Goal: Task Accomplishment & Management: Use online tool/utility

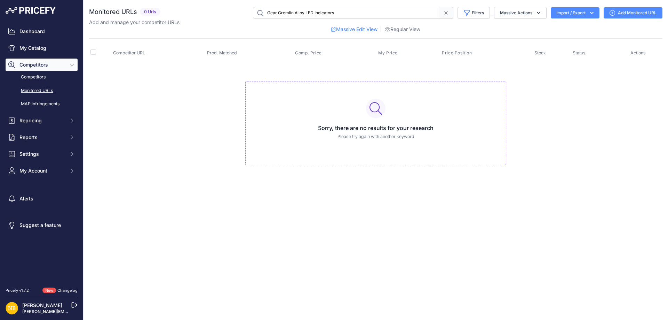
drag, startPoint x: 383, startPoint y: 11, endPoint x: 26, endPoint y: 20, distance: 356.9
click at [27, 21] on div "Dashboard My Catalog Competitors Competitors Monitored URLs MAP infringements R…" at bounding box center [334, 160] width 668 height 320
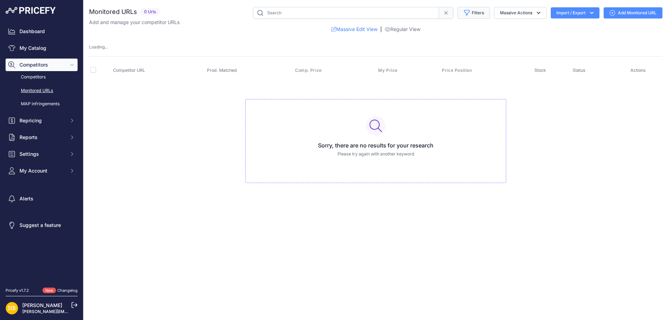
click at [477, 13] on button "Filters" at bounding box center [474, 13] width 32 height 12
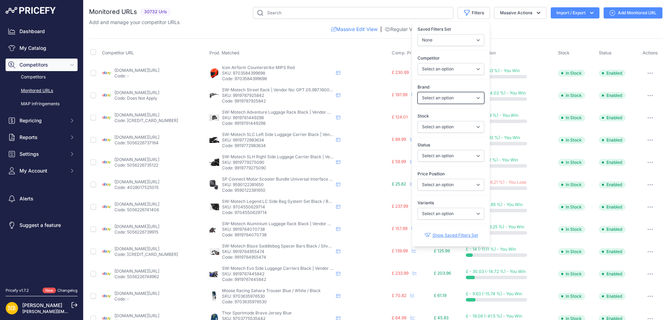
drag, startPoint x: 422, startPoint y: 92, endPoint x: 421, endPoint y: 98, distance: 6.3
click at [422, 92] on select "Select an option 100% 13 And A Half Magazine AGV Airoh Ale Clothing Alpinestars…" at bounding box center [451, 98] width 67 height 12
select select "Nexx"
click at [418, 92] on select "Select an option 100% 13 And A Half Magazine AGV Airoh Ale Clothing Alpinestars…" at bounding box center [451, 98] width 67 height 12
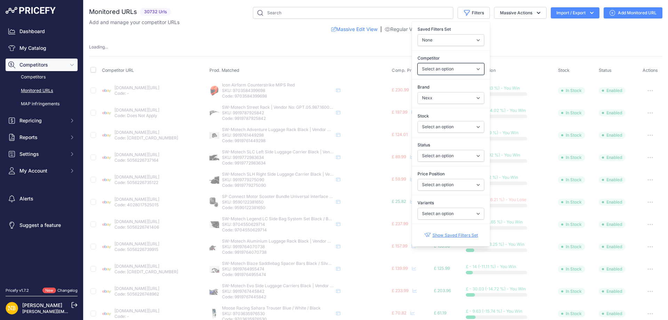
click at [426, 71] on select "Select an option [DOMAIN_NAME] [DOMAIN_NAME] [DOMAIN_NAME] [DOMAIN_NAME] [DOMAI…" at bounding box center [451, 69] width 67 height 12
select select "4347"
click at [418, 63] on select "Select an option [DOMAIN_NAME] [DOMAIN_NAME] [DOMAIN_NAME] [DOMAIN_NAME] [DOMAI…" at bounding box center [451, 69] width 67 height 12
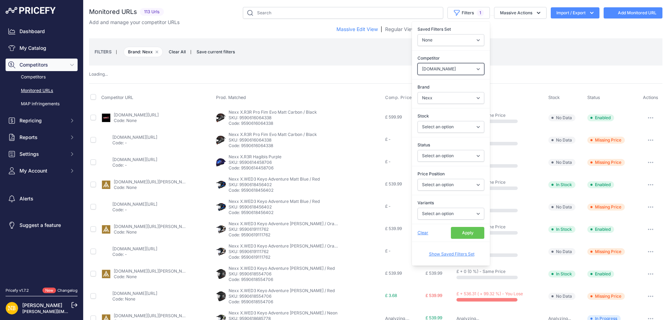
select select
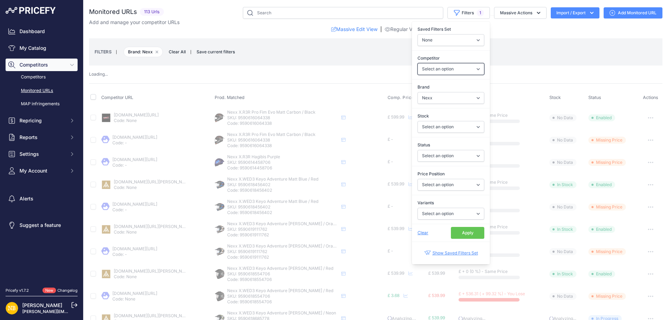
select select "4347"
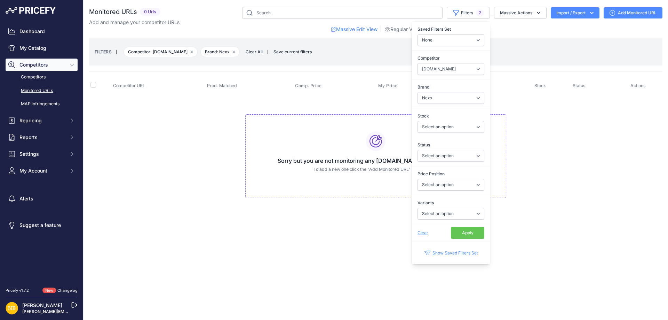
click at [466, 234] on button "Apply" at bounding box center [467, 233] width 33 height 12
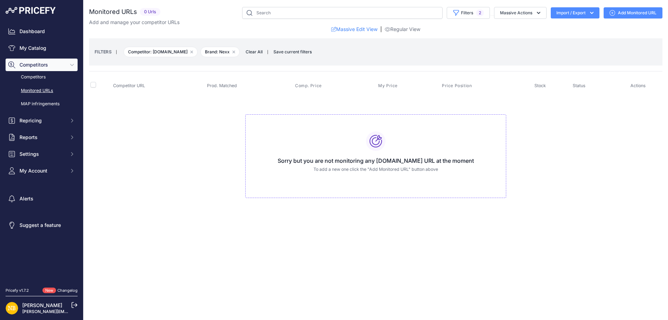
click at [252, 229] on div "Close You are not connected to the internet." at bounding box center [376, 160] width 585 height 320
click at [243, 244] on div "Close You are not connected to the internet." at bounding box center [376, 160] width 585 height 320
click at [254, 54] on span "Clear All" at bounding box center [254, 51] width 24 height 7
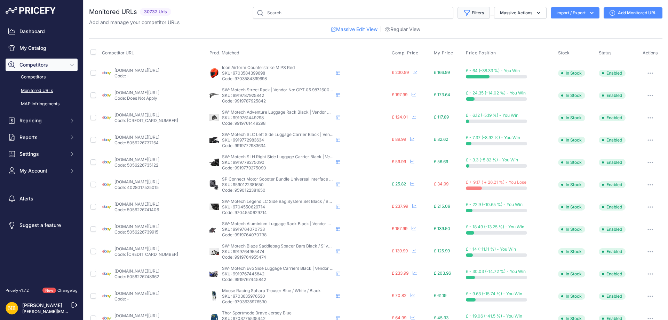
click at [464, 12] on button "Filters" at bounding box center [474, 13] width 32 height 12
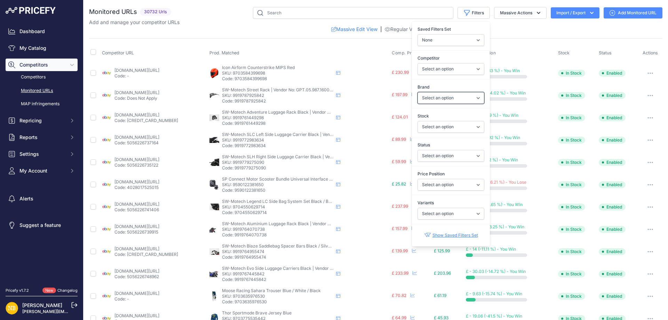
click at [423, 96] on select "Select an option 100% 13 And A Half Magazine AGV Airoh Ale Clothing Alpinestars…" at bounding box center [451, 98] width 67 height 12
select select "Macna"
click at [418, 92] on select "Select an option 100% 13 And A Half Magazine AGV Airoh Ale Clothing Alpinestars…" at bounding box center [451, 98] width 67 height 12
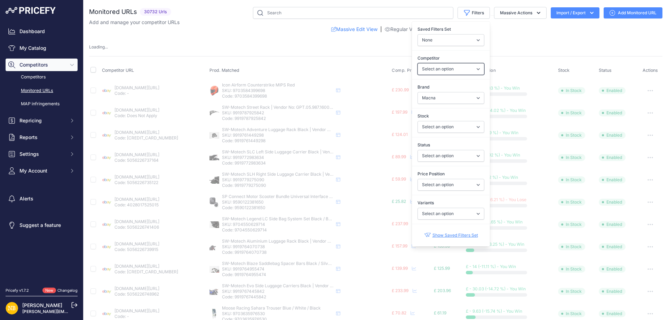
click at [429, 74] on select "Select an option [DOMAIN_NAME] [DOMAIN_NAME] [DOMAIN_NAME] [DOMAIN_NAME] [DOMAI…" at bounding box center [451, 69] width 67 height 12
select select "4354"
click at [418, 63] on select "Select an option [DOMAIN_NAME] [DOMAIN_NAME] [DOMAIN_NAME] [DOMAIN_NAME] [DOMAI…" at bounding box center [451, 69] width 67 height 12
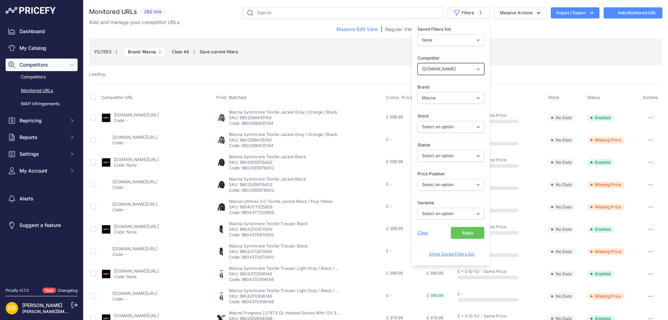
select select
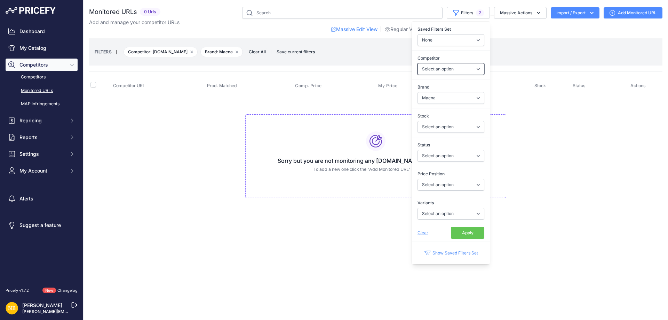
select select "4354"
click at [454, 232] on button "Apply" at bounding box center [467, 233] width 33 height 12
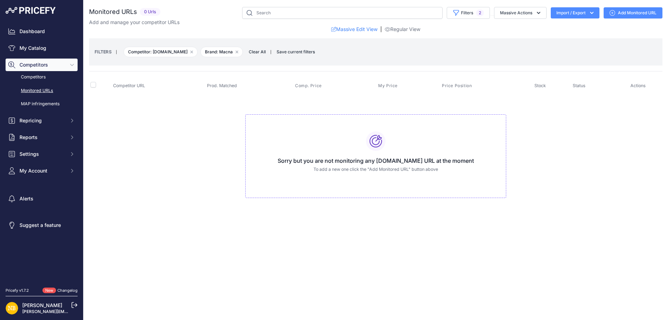
click at [182, 233] on div "Close You are not connected to the internet." at bounding box center [376, 160] width 585 height 320
click at [261, 54] on span "Clear All" at bounding box center [257, 51] width 24 height 7
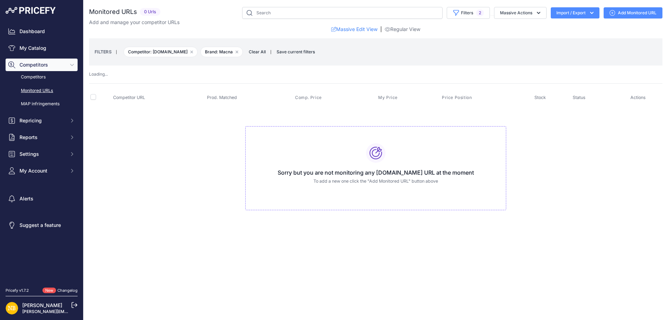
click at [257, 89] on th "Prod. Matched" at bounding box center [250, 97] width 88 height 17
select select
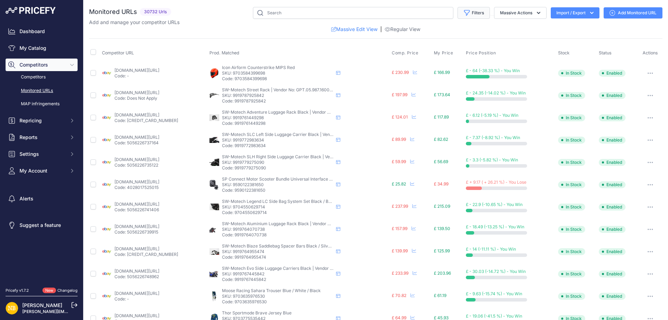
click at [466, 13] on button "Filters" at bounding box center [474, 13] width 32 height 12
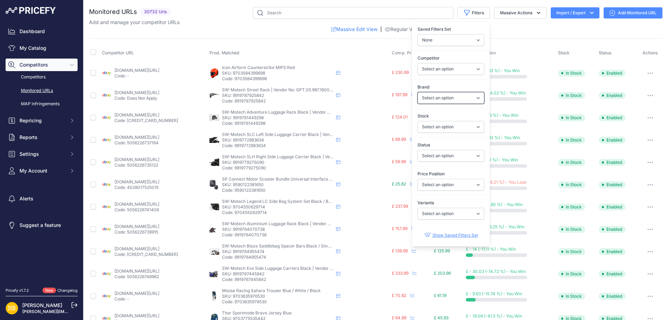
click at [423, 95] on select "Select an option 100% 13 And A Half Magazine AGV Airoh Ale Clothing Alpinestars…" at bounding box center [451, 98] width 67 height 12
select select "Forma"
click at [418, 92] on select "Select an option 100% 13 And A Half Magazine AGV Airoh Ale Clothing Alpinestars…" at bounding box center [451, 98] width 67 height 12
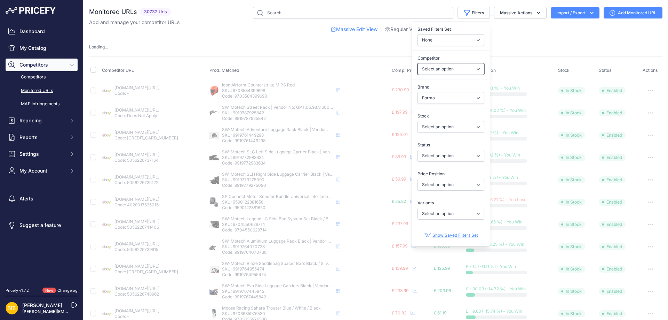
click at [430, 71] on select "Select an option [DOMAIN_NAME] [DOMAIN_NAME] [DOMAIN_NAME] [DOMAIN_NAME] [DOMAI…" at bounding box center [451, 69] width 67 height 12
select select "4354"
click at [418, 63] on select "Select an option [DOMAIN_NAME] [DOMAIN_NAME] [DOMAIN_NAME] [DOMAIN_NAME] [DOMAI…" at bounding box center [451, 69] width 67 height 12
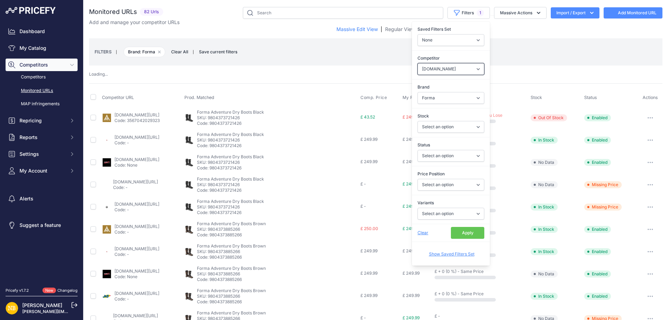
select select
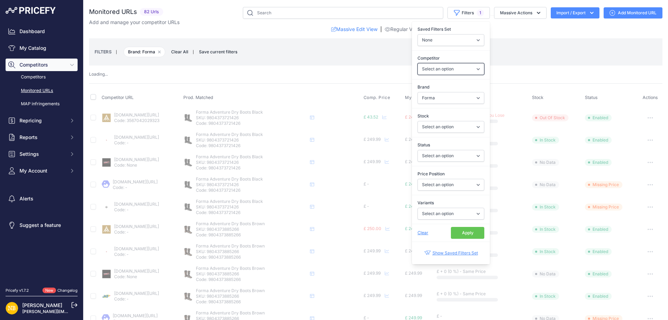
select select "4354"
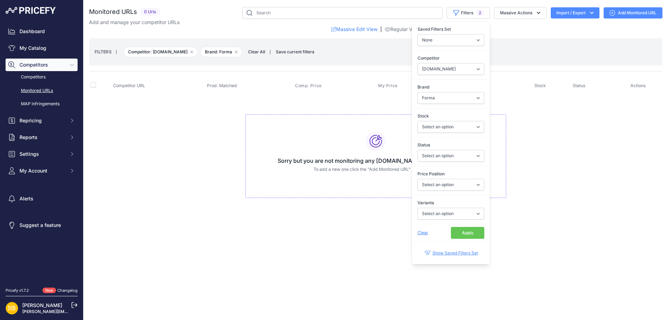
click at [469, 231] on button "Apply" at bounding box center [467, 233] width 33 height 12
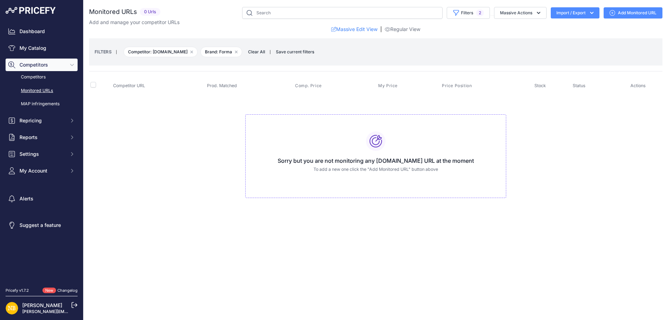
click at [275, 250] on div "Close You are not connected to the internet." at bounding box center [376, 160] width 585 height 320
click at [258, 52] on span "Clear All" at bounding box center [257, 51] width 24 height 7
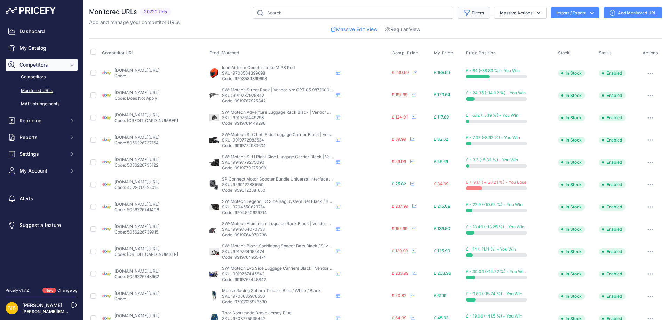
click at [466, 16] on button "Filters" at bounding box center [474, 13] width 32 height 12
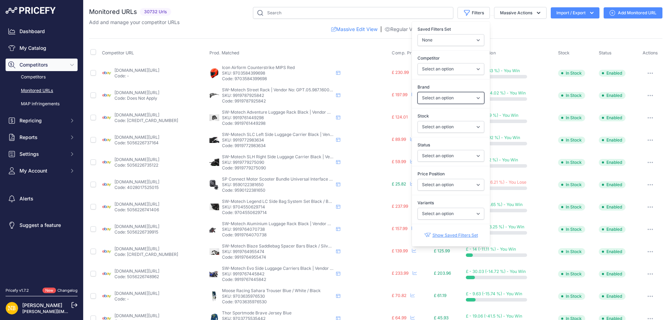
click at [426, 95] on select "Select an option 100% 13 And A Half Magazine AGV Airoh Ale Clothing Alpinestars…" at bounding box center [451, 98] width 67 height 12
select select "Forma"
click at [418, 92] on select "Select an option 100% 13 And A Half Magazine AGV Airoh Ale Clothing Alpinestars…" at bounding box center [451, 98] width 67 height 12
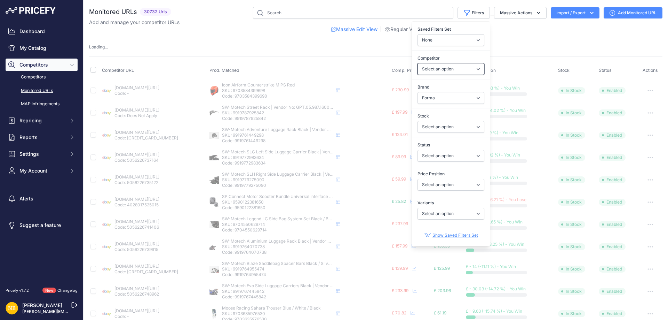
click at [434, 74] on select "Select an option [DOMAIN_NAME] [DOMAIN_NAME] [DOMAIN_NAME] [DOMAIN_NAME] [DOMAI…" at bounding box center [451, 69] width 67 height 12
select select "15386"
click at [418, 63] on select "Select an option [DOMAIN_NAME] [DOMAIN_NAME] [DOMAIN_NAME] [DOMAIN_NAME] [DOMAI…" at bounding box center [451, 69] width 67 height 12
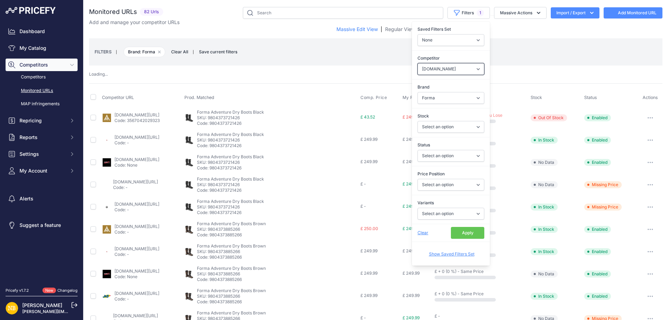
select select
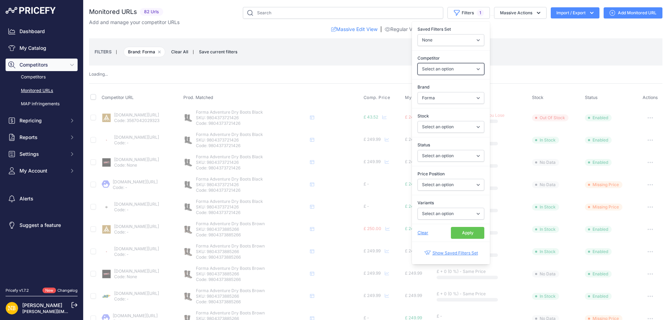
select select "15386"
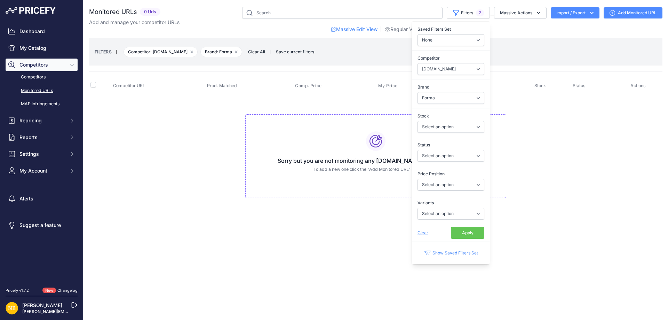
click at [458, 233] on button "Apply" at bounding box center [467, 233] width 33 height 12
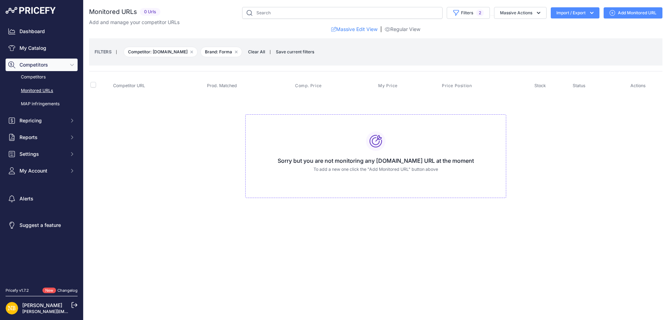
click at [221, 190] on td "Sorry but you are not monitoring any [DOMAIN_NAME] URL at the moment To add a n…" at bounding box center [376, 152] width 574 height 117
click at [244, 201] on td "Sorry but you are not monitoring any [DOMAIN_NAME] URL at the moment To add a n…" at bounding box center [376, 152] width 574 height 117
click at [252, 50] on span "Clear All" at bounding box center [257, 51] width 24 height 7
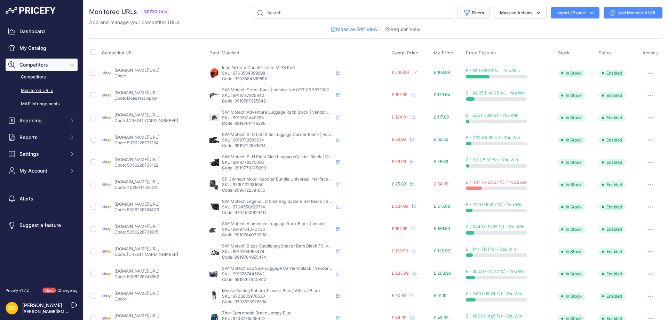
click at [466, 13] on button "Filters" at bounding box center [474, 13] width 32 height 12
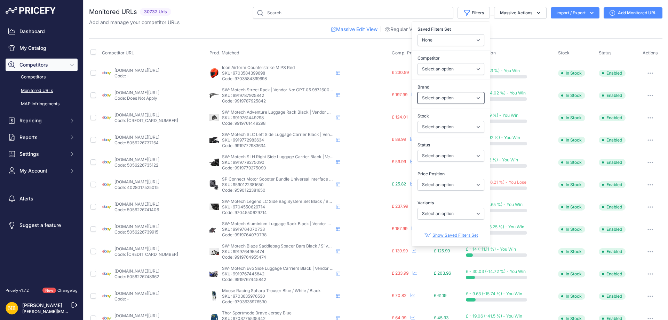
click at [425, 98] on select "Select an option 100% 13 And A Half Magazine AGV Airoh Ale Clothing Alpinestars…" at bounding box center [451, 98] width 67 height 12
select select "Schuberth"
click at [418, 92] on select "Select an option 100% 13 And A Half Magazine AGV Airoh Ale Clothing Alpinestars…" at bounding box center [451, 98] width 67 height 12
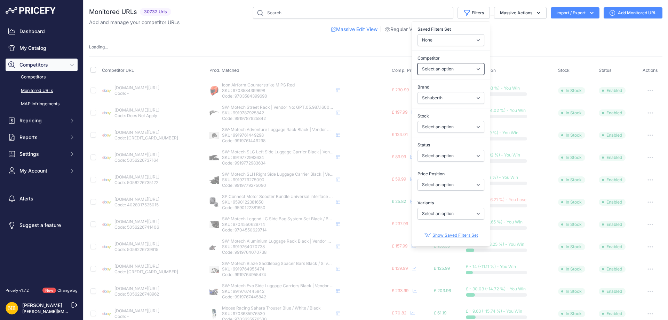
click at [447, 72] on select "Select an option [DOMAIN_NAME] [DOMAIN_NAME] [DOMAIN_NAME] [DOMAIN_NAME] [DOMAI…" at bounding box center [451, 69] width 67 height 12
select select "4341"
click at [418, 63] on select "Select an option [DOMAIN_NAME] [DOMAIN_NAME] [DOMAIN_NAME] [DOMAIN_NAME] [DOMAI…" at bounding box center [451, 69] width 67 height 12
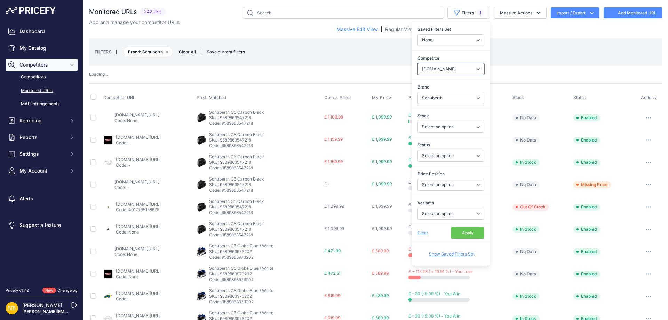
select select
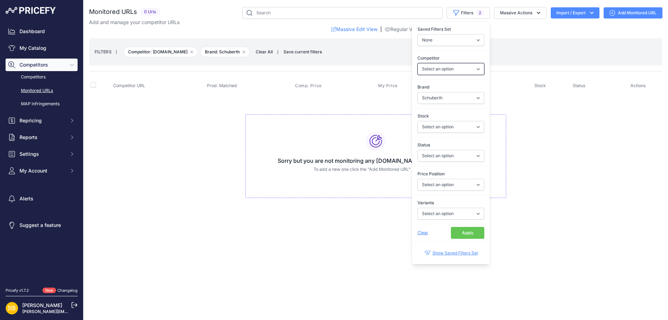
select select "4341"
click at [466, 234] on button "Apply" at bounding box center [467, 233] width 33 height 12
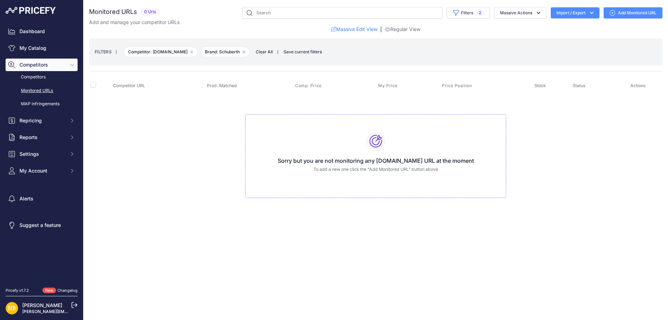
click at [187, 231] on div "Close You are not connected to the internet." at bounding box center [376, 160] width 585 height 320
